Goal: Navigation & Orientation: Find specific page/section

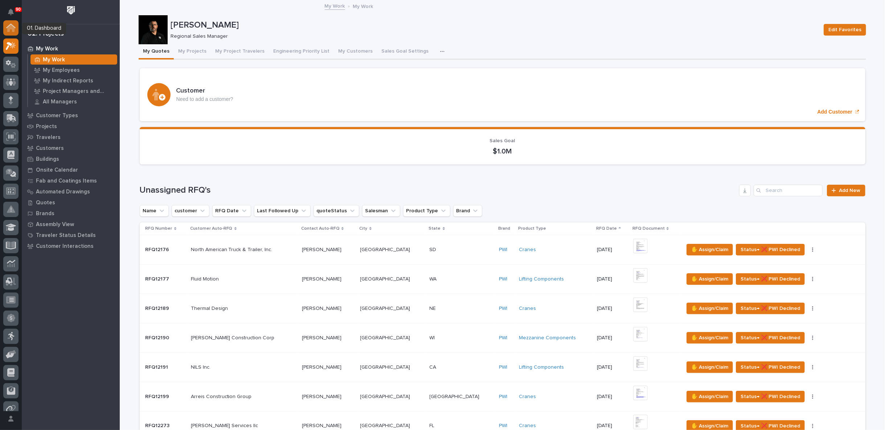
click at [11, 25] on icon at bounding box center [10, 28] width 7 height 7
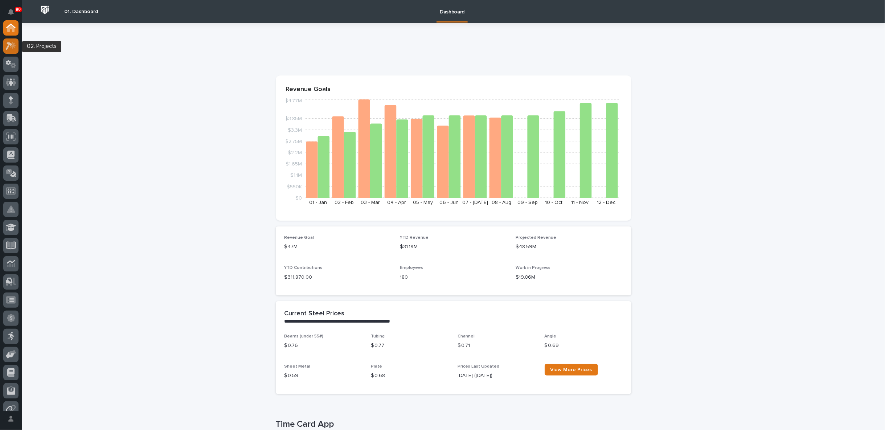
click at [15, 48] on icon at bounding box center [13, 45] width 6 height 7
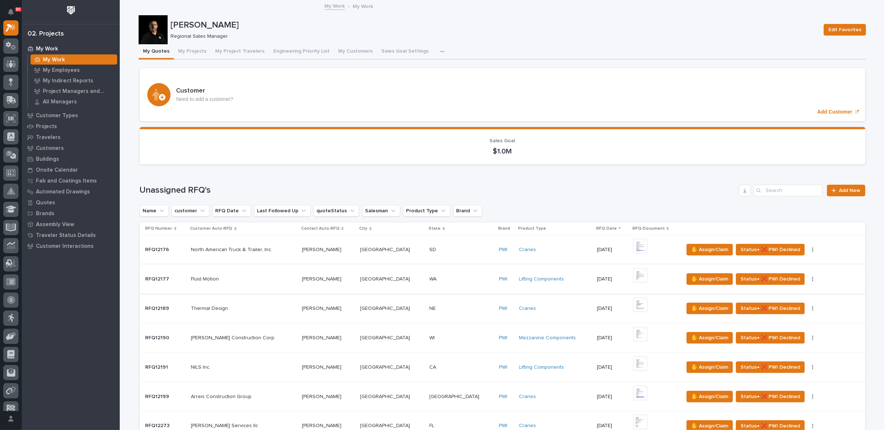
scroll to position [81, 0]
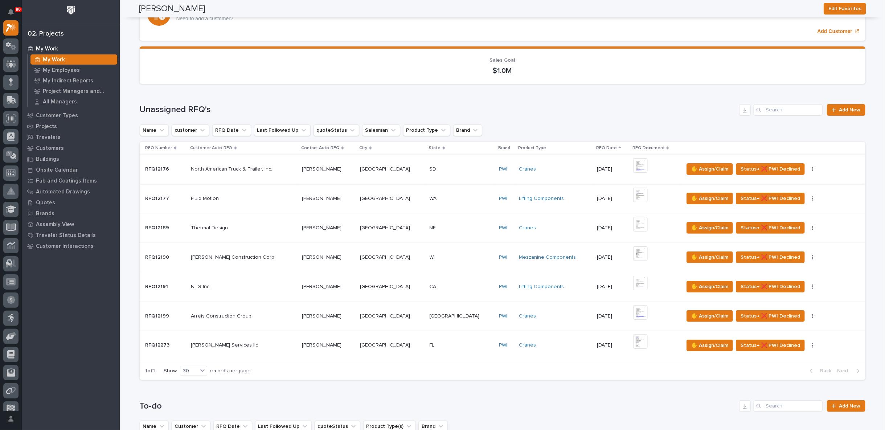
click at [633, 164] on img at bounding box center [640, 165] width 15 height 15
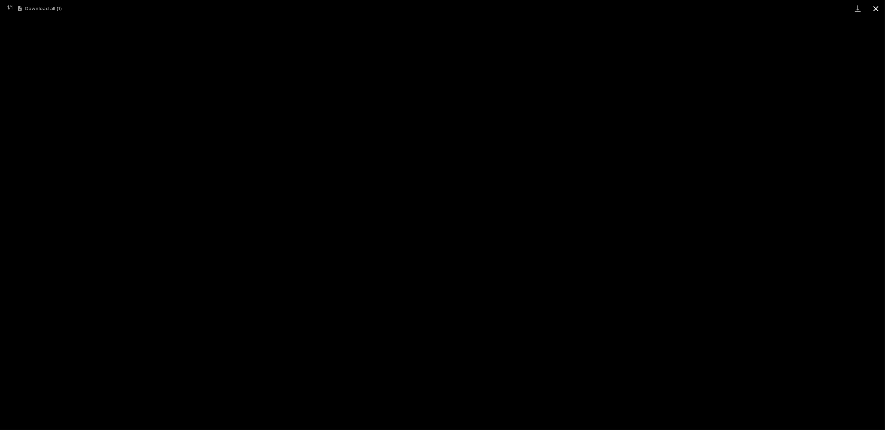
click at [874, 8] on button "Close gallery" at bounding box center [875, 8] width 18 height 17
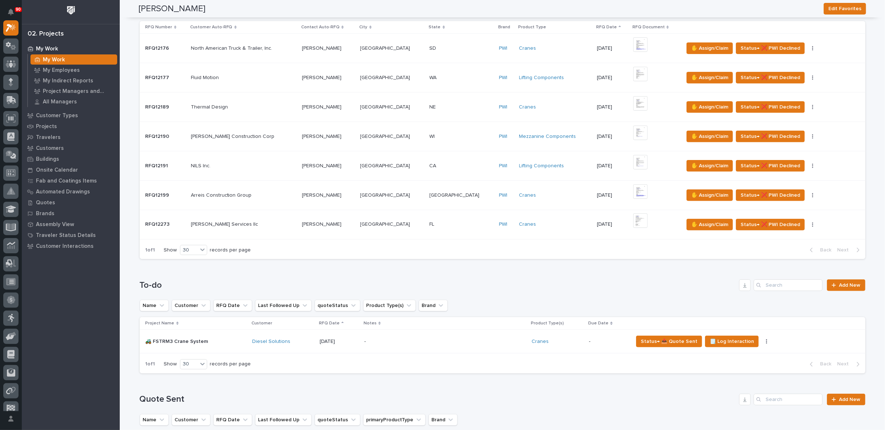
scroll to position [0, 0]
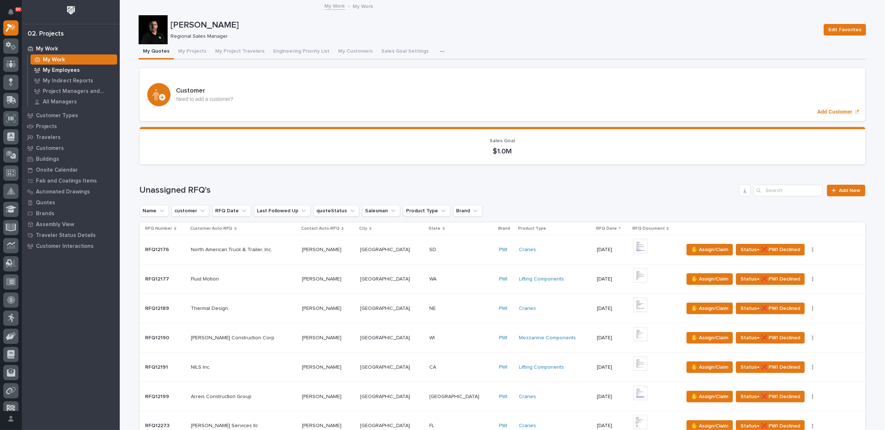
click at [62, 70] on p "My Employees" at bounding box center [61, 70] width 37 height 7
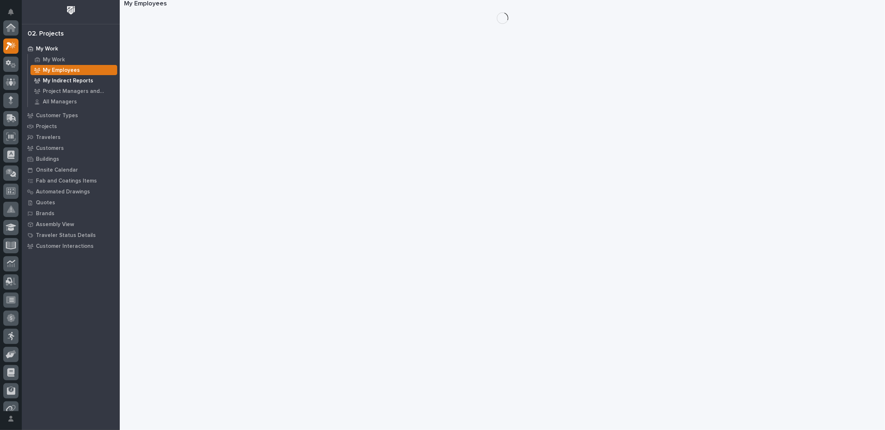
scroll to position [18, 0]
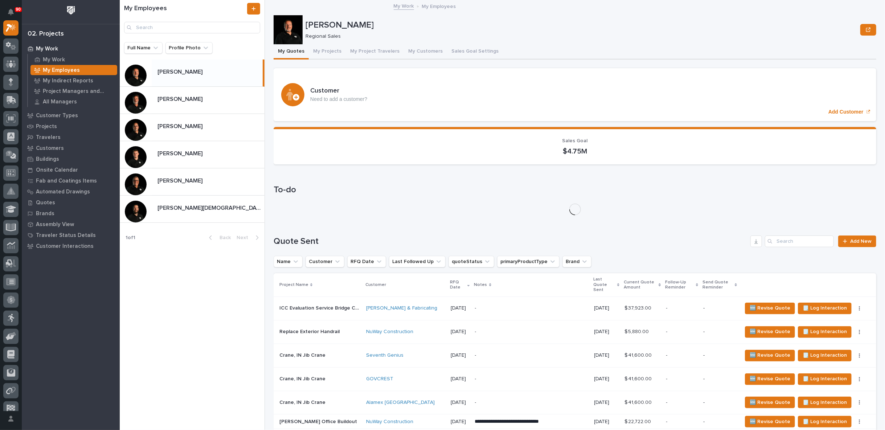
click at [181, 98] on p "[PERSON_NAME]" at bounding box center [180, 98] width 46 height 8
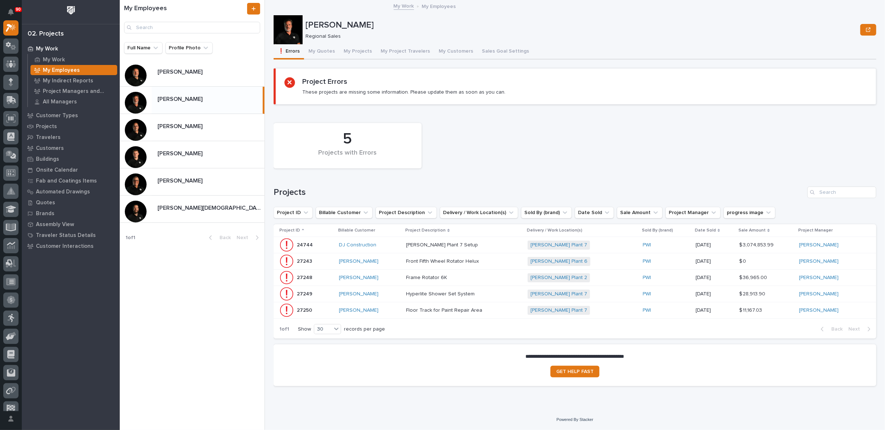
click at [504, 295] on p at bounding box center [464, 294] width 116 height 6
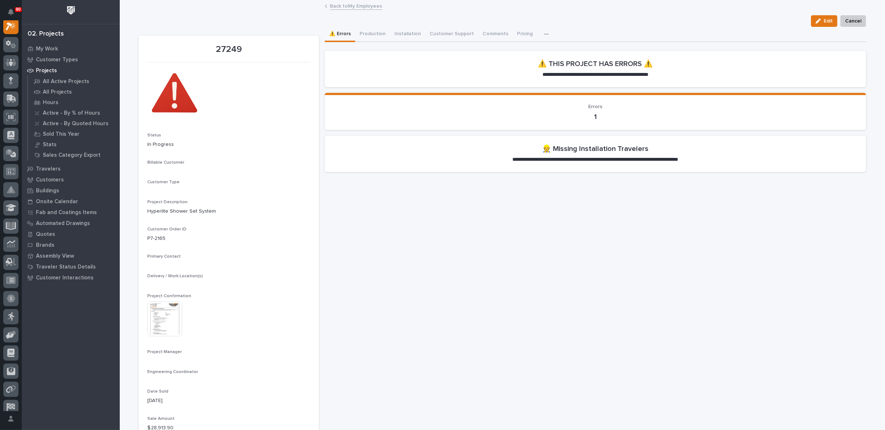
scroll to position [18, 0]
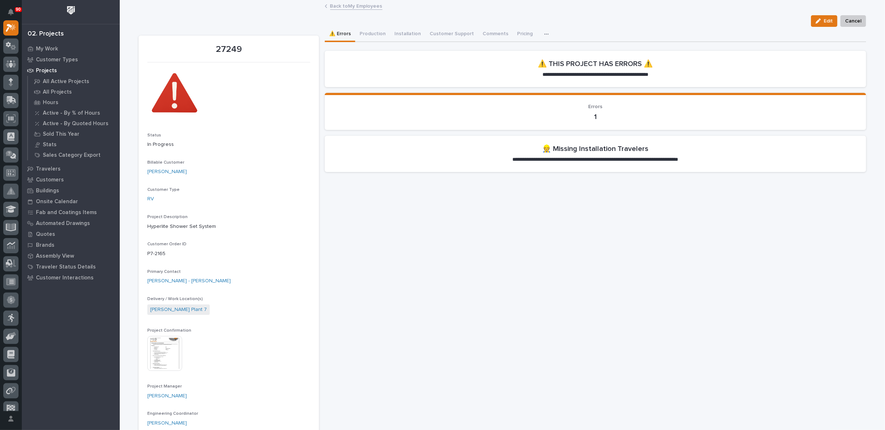
click at [350, 7] on link "Back to My Employees" at bounding box center [356, 5] width 52 height 8
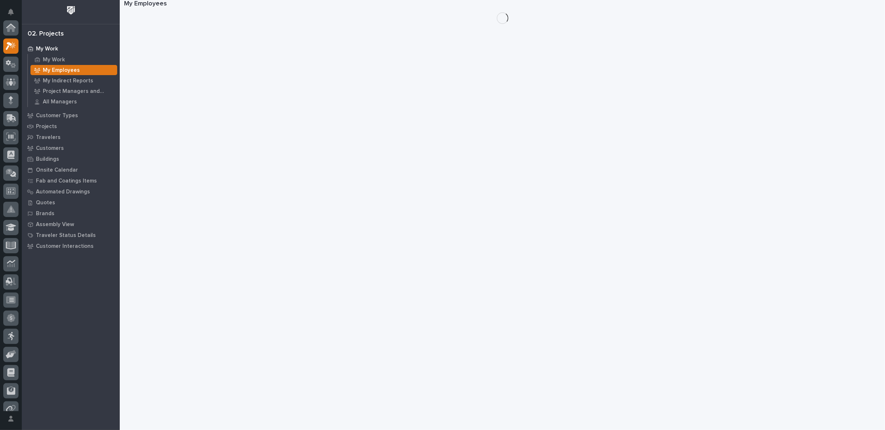
scroll to position [20, 0]
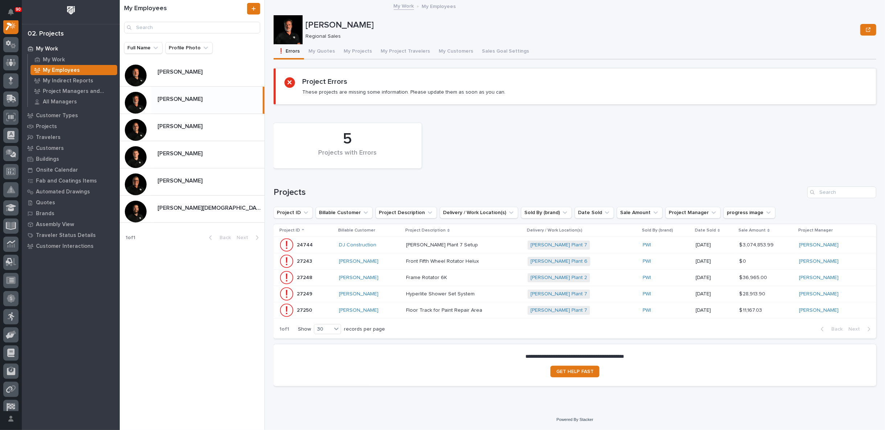
click at [502, 277] on p at bounding box center [464, 278] width 116 height 6
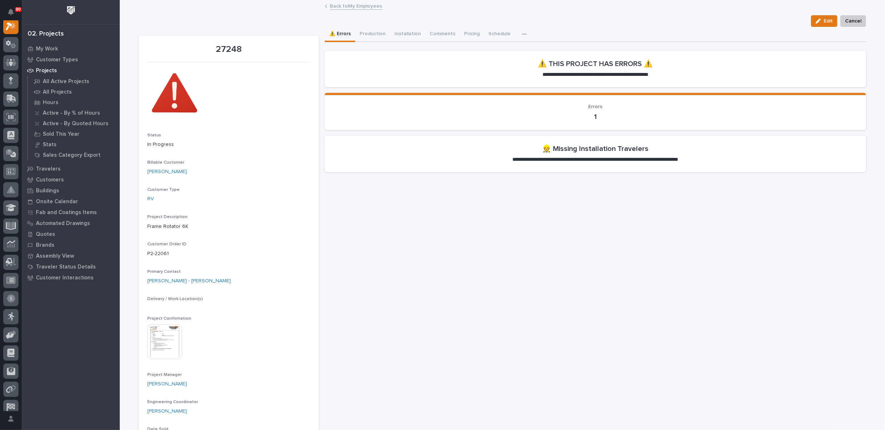
scroll to position [18, 0]
click at [343, 4] on link "Back to My Employees" at bounding box center [356, 5] width 52 height 8
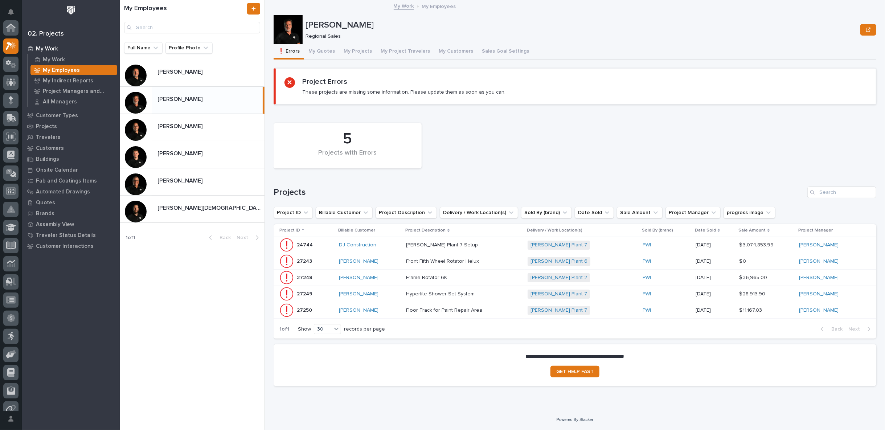
scroll to position [20, 0]
click at [505, 310] on p at bounding box center [464, 310] width 116 height 6
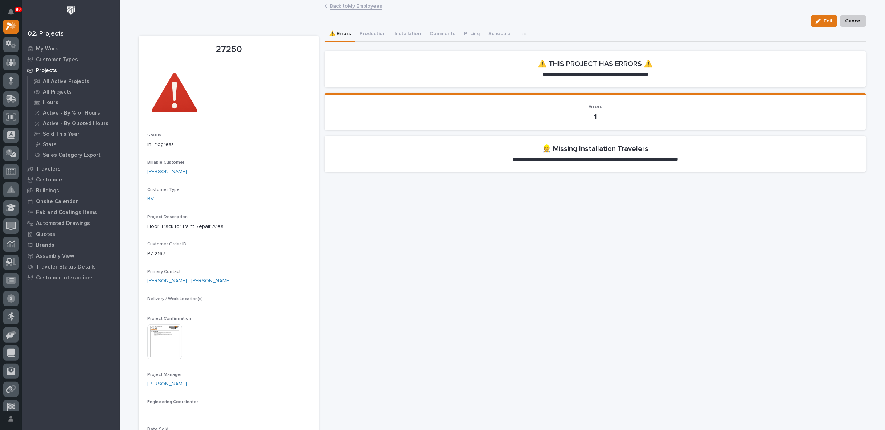
scroll to position [18, 0]
click at [347, 6] on link "Back to My Employees" at bounding box center [356, 5] width 52 height 8
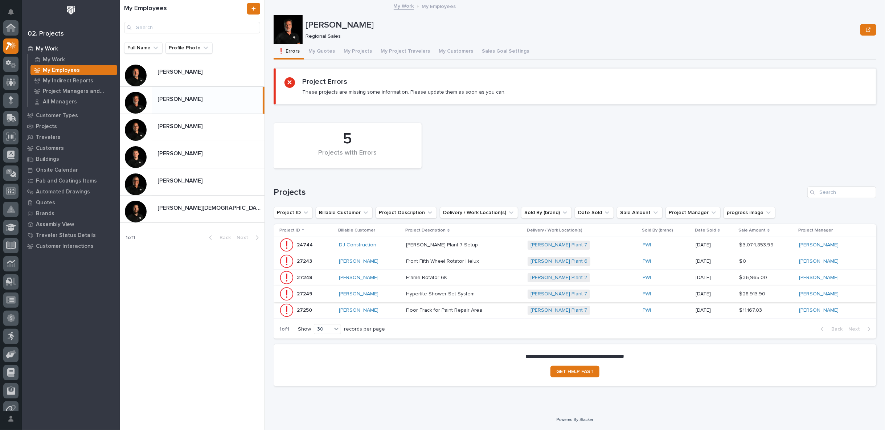
scroll to position [20, 0]
click at [511, 242] on p at bounding box center [464, 245] width 116 height 6
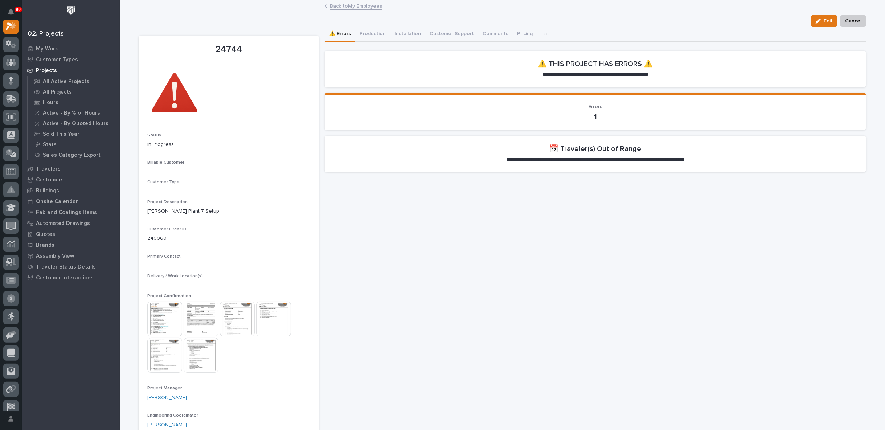
scroll to position [18, 0]
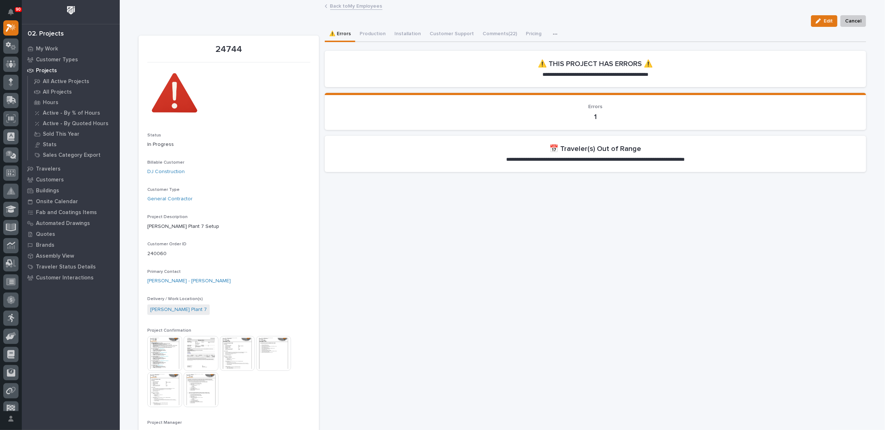
click at [348, 5] on link "Back to My Employees" at bounding box center [356, 5] width 52 height 8
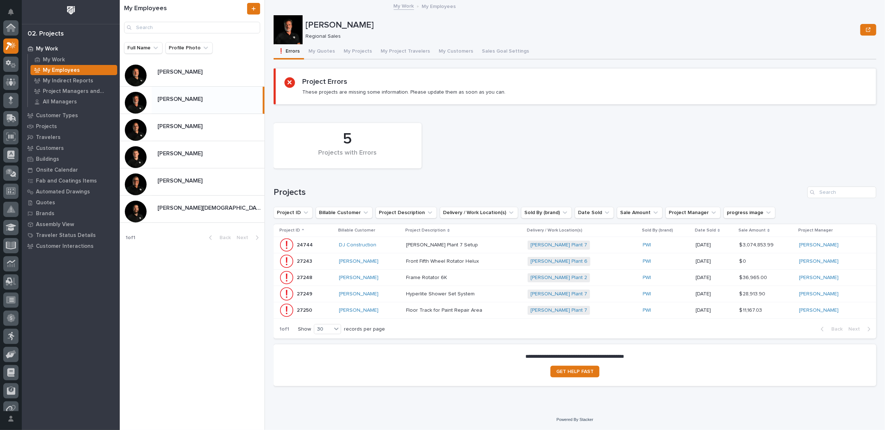
scroll to position [20, 0]
click at [188, 128] on p at bounding box center [209, 126] width 104 height 7
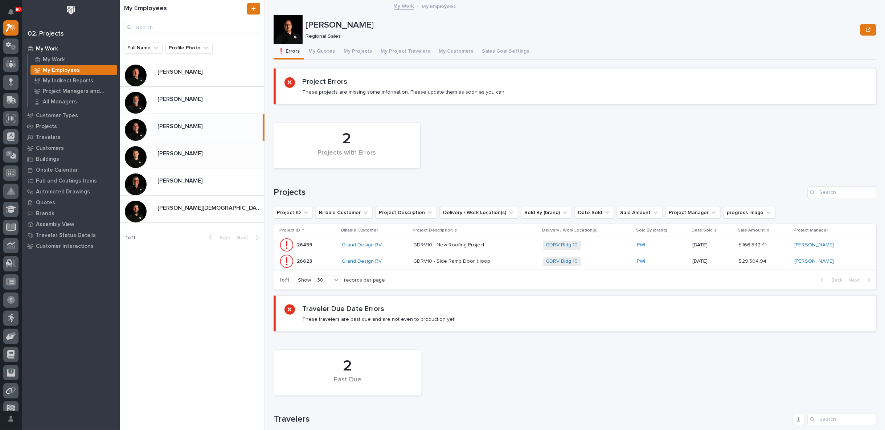
click at [197, 155] on p "[PERSON_NAME]" at bounding box center [180, 153] width 46 height 8
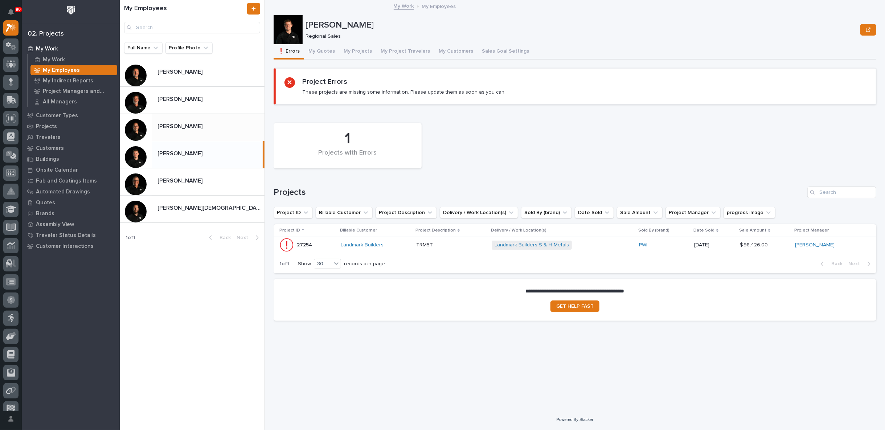
click at [460, 245] on p at bounding box center [451, 245] width 70 height 6
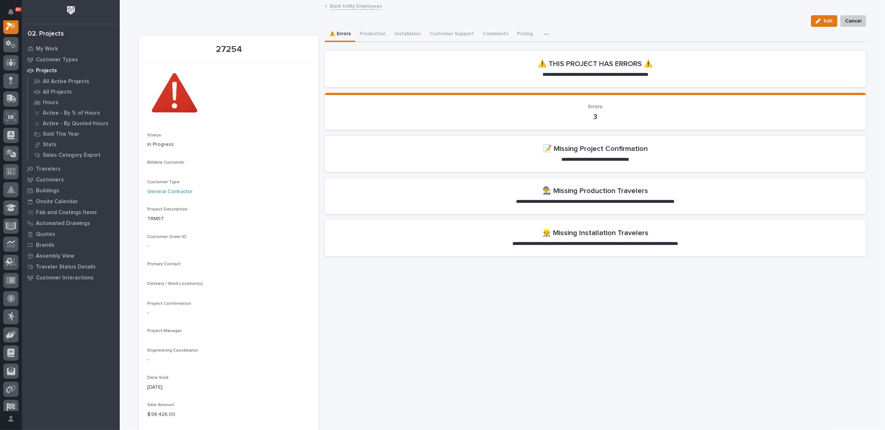
scroll to position [18, 0]
click at [348, 6] on link "Back to My Employees" at bounding box center [356, 5] width 52 height 8
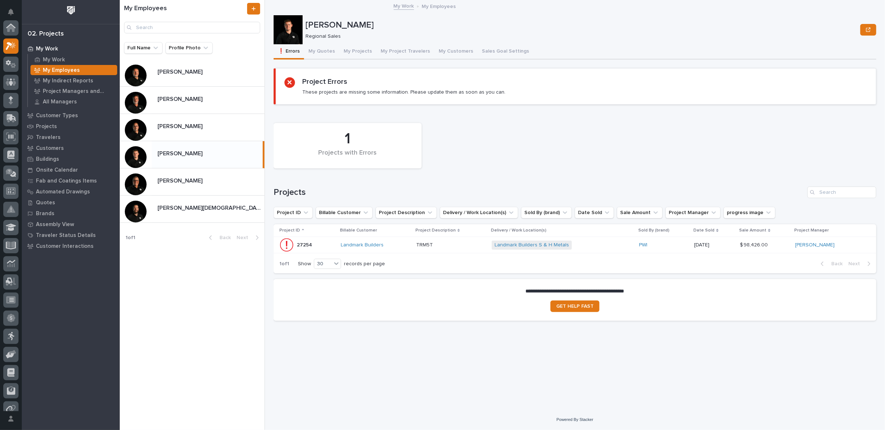
scroll to position [20, 0]
click at [198, 183] on p at bounding box center [209, 180] width 104 height 7
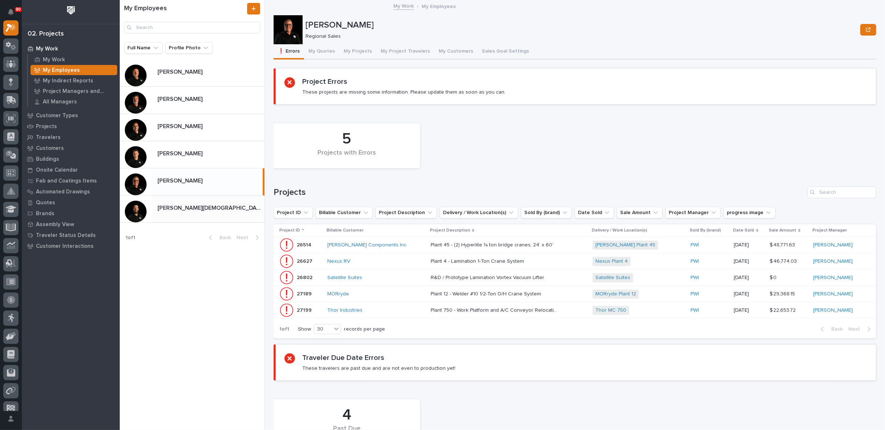
click at [190, 204] on div "[PERSON_NAME][DEMOGRAPHIC_DATA] [PERSON_NAME][DEMOGRAPHIC_DATA]" at bounding box center [208, 209] width 113 height 14
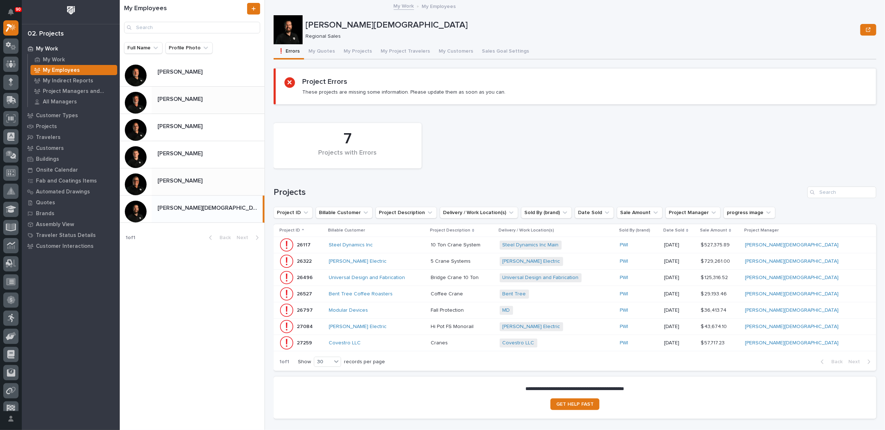
click at [182, 103] on div "[PERSON_NAME] [PERSON_NAME]" at bounding box center [208, 100] width 113 height 14
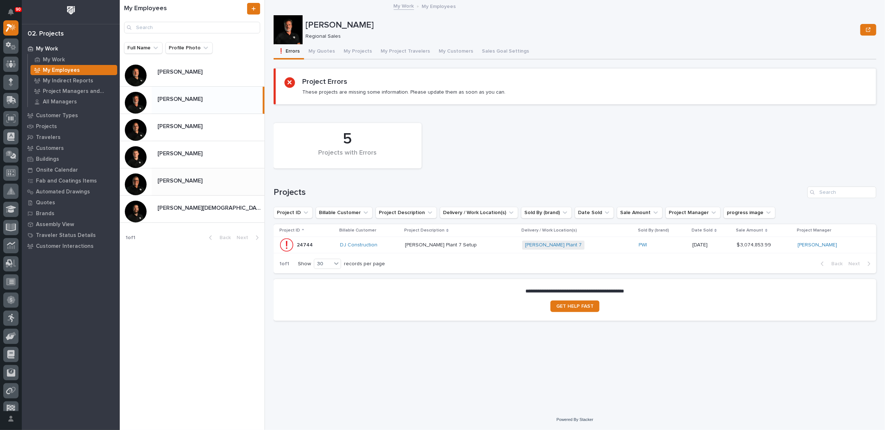
click at [485, 245] on p at bounding box center [460, 245] width 111 height 6
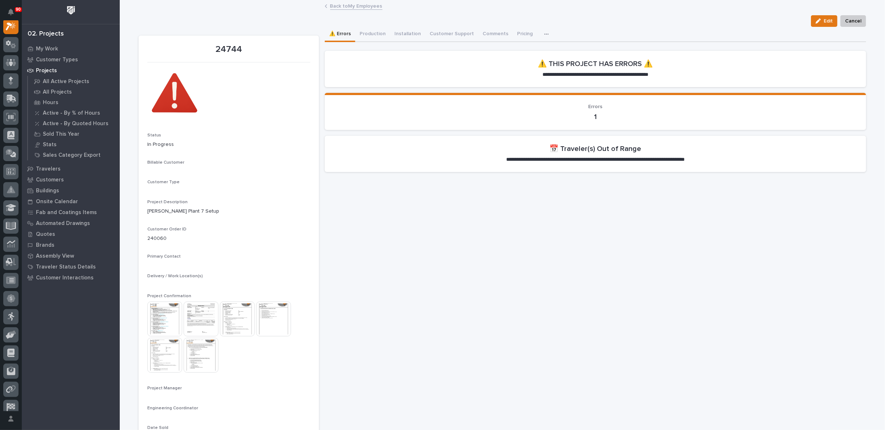
scroll to position [18, 0]
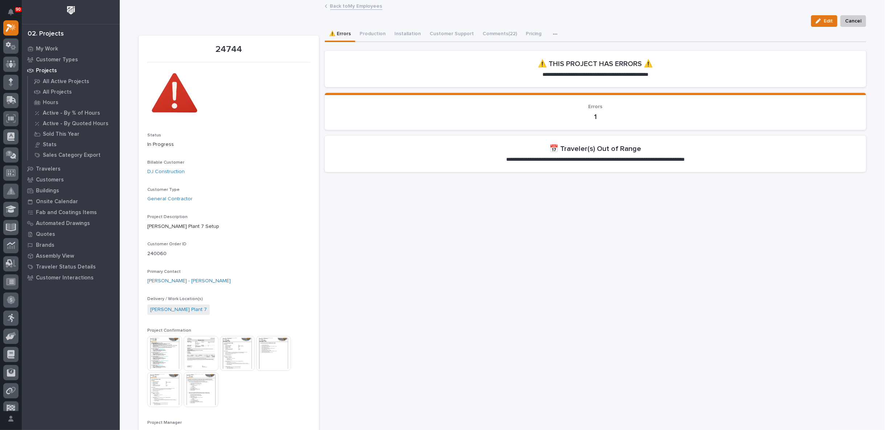
click at [342, 4] on link "Back to My Employees" at bounding box center [356, 5] width 52 height 8
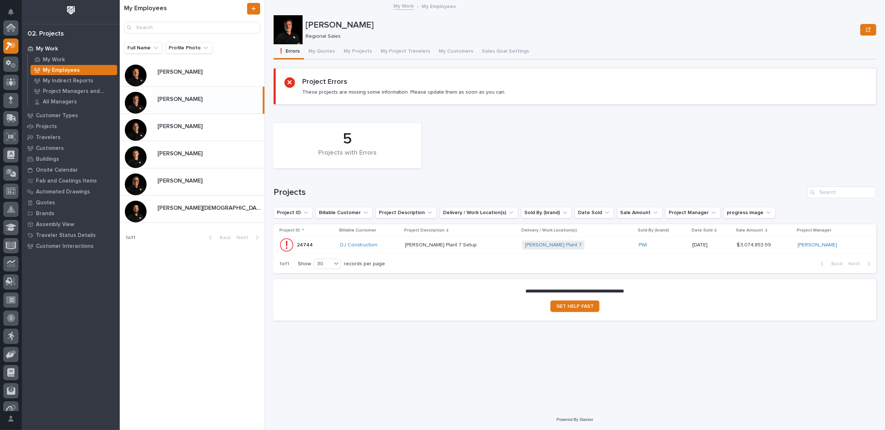
scroll to position [20, 0]
click at [211, 127] on p at bounding box center [209, 126] width 104 height 7
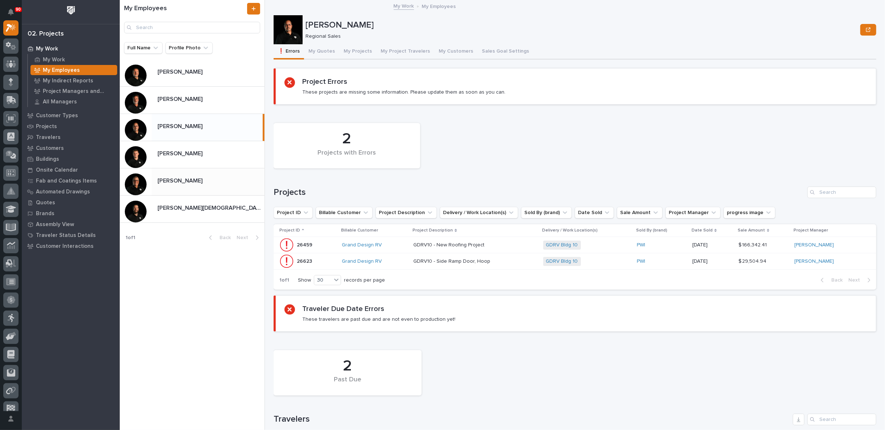
click at [186, 182] on p at bounding box center [209, 180] width 104 height 7
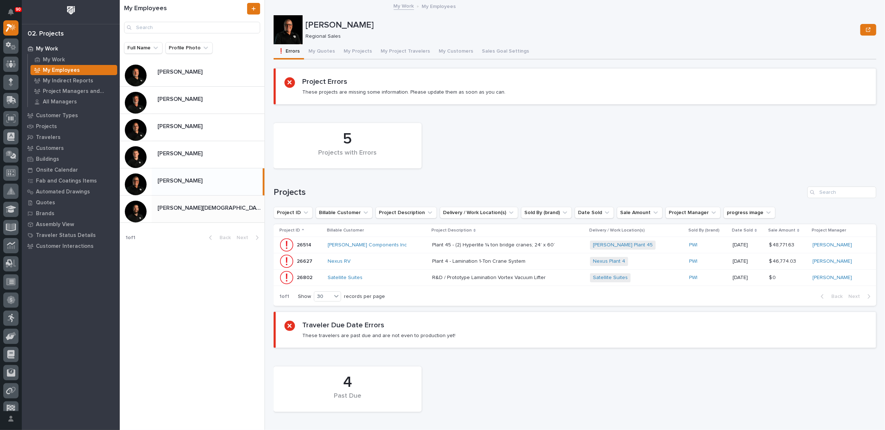
click at [176, 207] on p "[PERSON_NAME][DEMOGRAPHIC_DATA]" at bounding box center [210, 207] width 106 height 8
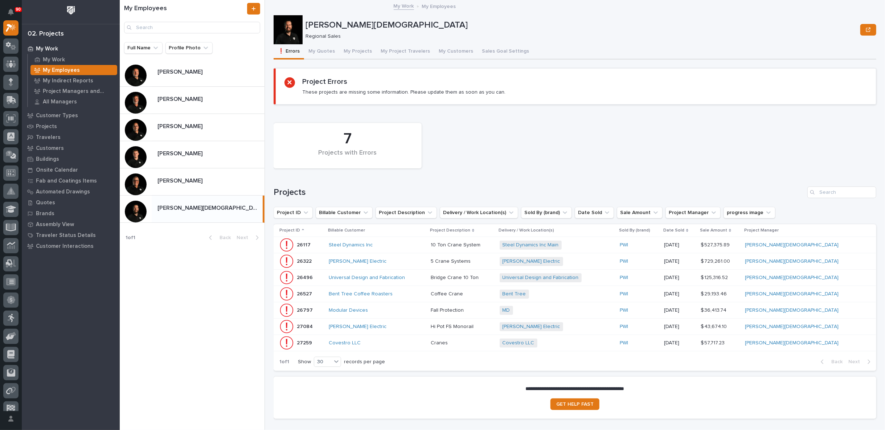
click at [409, 308] on div "Modular Devices" at bounding box center [377, 310] width 96 height 6
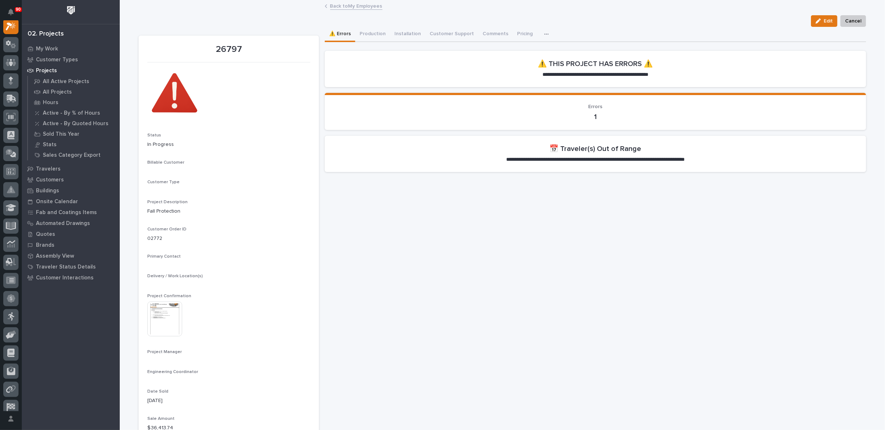
scroll to position [18, 0]
click at [348, 7] on link "Back to My Employees" at bounding box center [356, 5] width 52 height 8
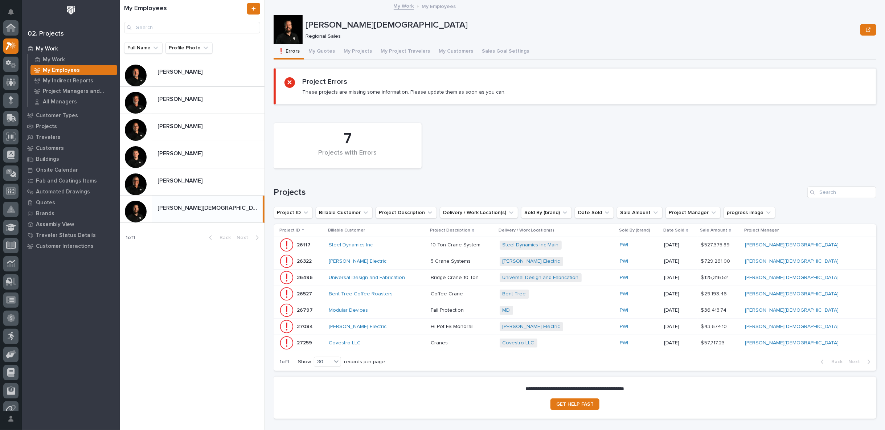
scroll to position [20, 0]
